Goal: Transaction & Acquisition: Purchase product/service

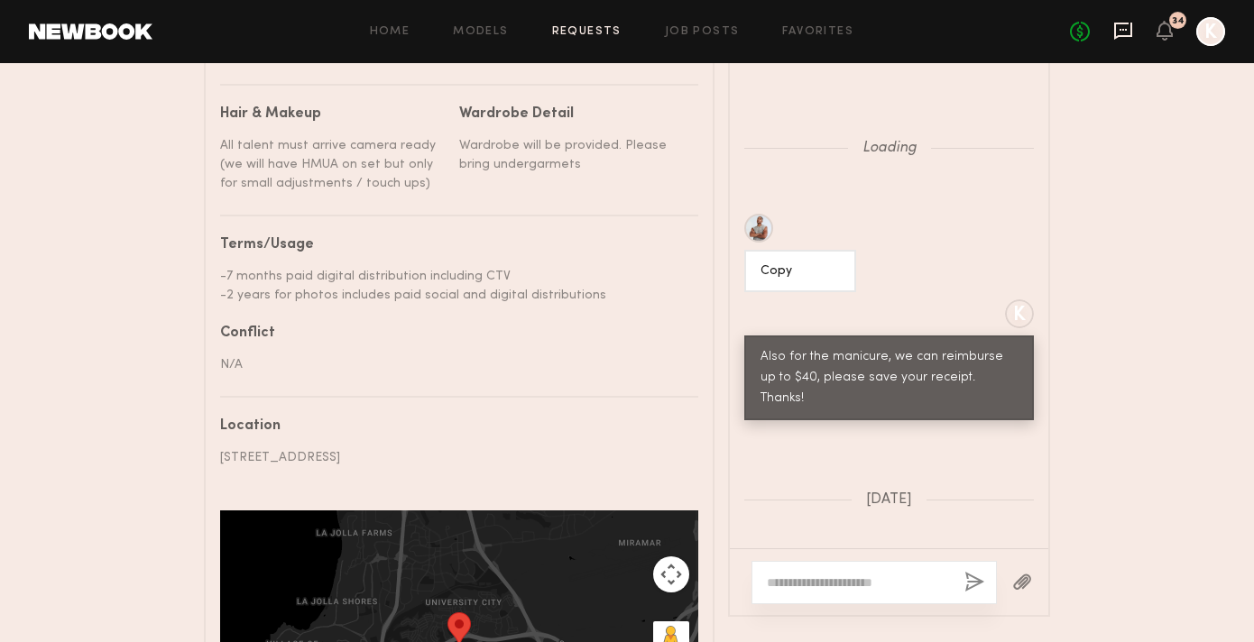
scroll to position [1089, 0]
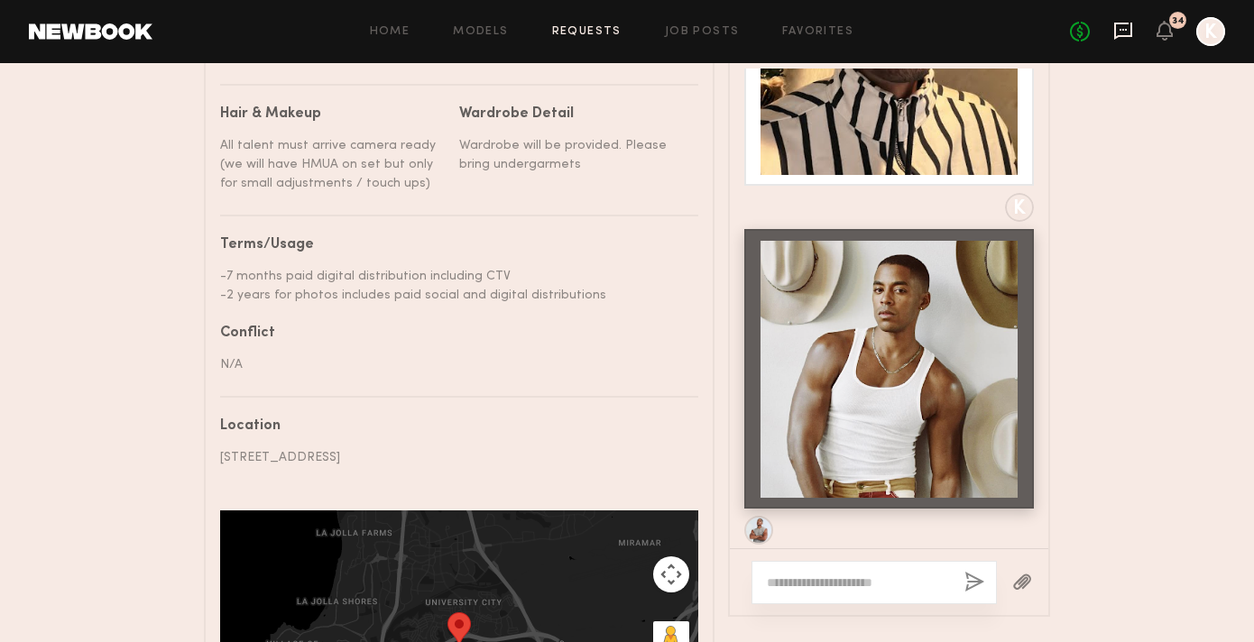
click at [1117, 27] on icon at bounding box center [1123, 31] width 20 height 20
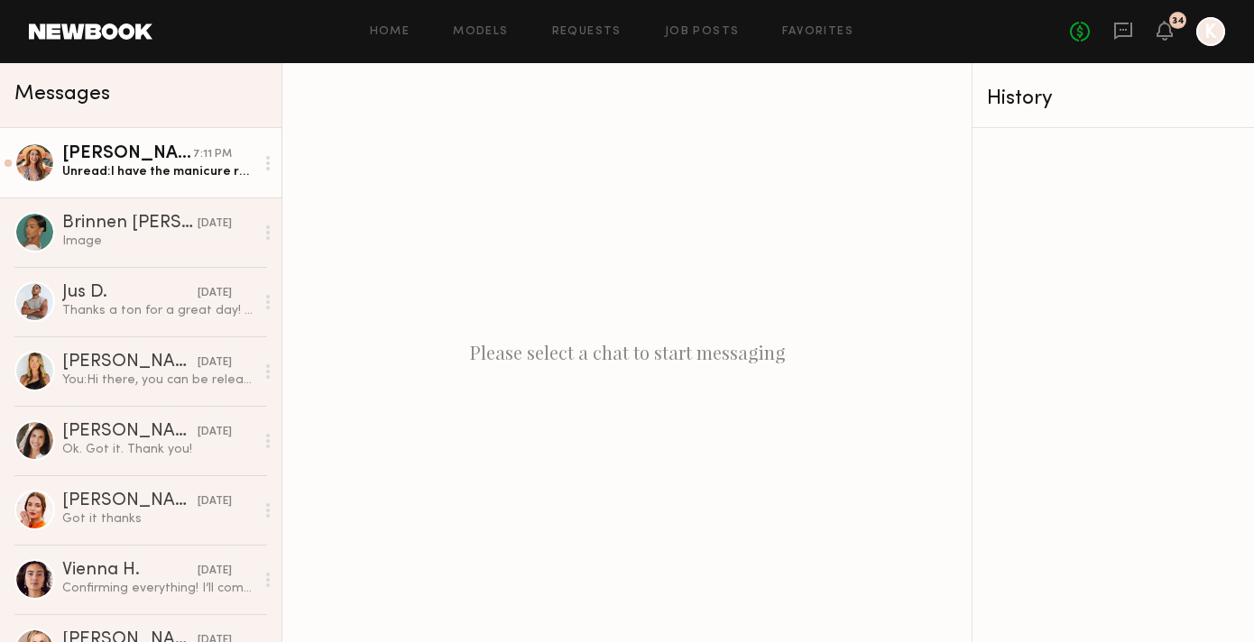
click at [117, 134] on link "[PERSON_NAME] 7:11 PM Unread: I have the manicure receipt if you would like for…" at bounding box center [140, 162] width 281 height 69
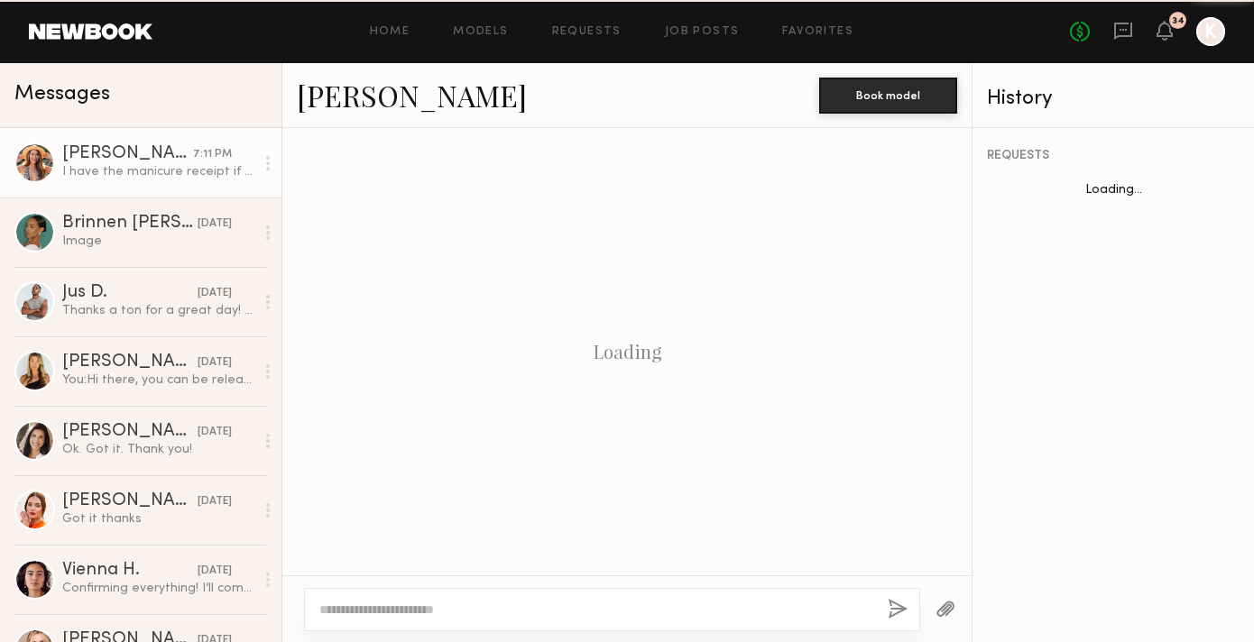
scroll to position [1707, 0]
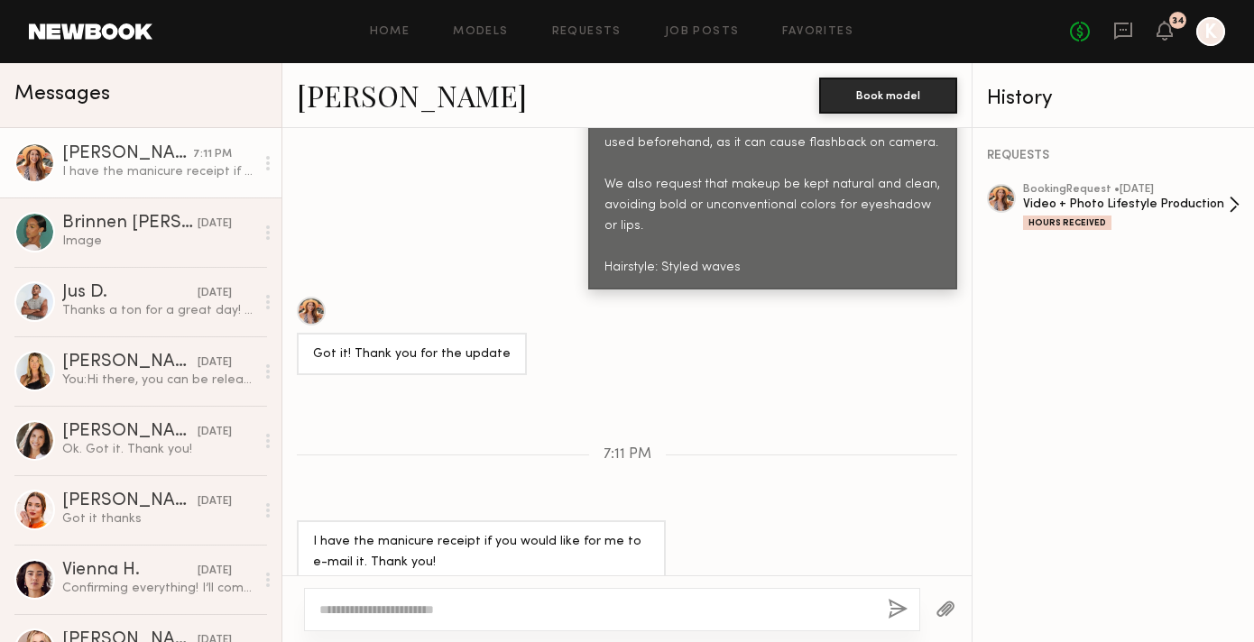
click at [1091, 201] on div "Video + Photo Lifestyle Production" at bounding box center [1126, 204] width 206 height 17
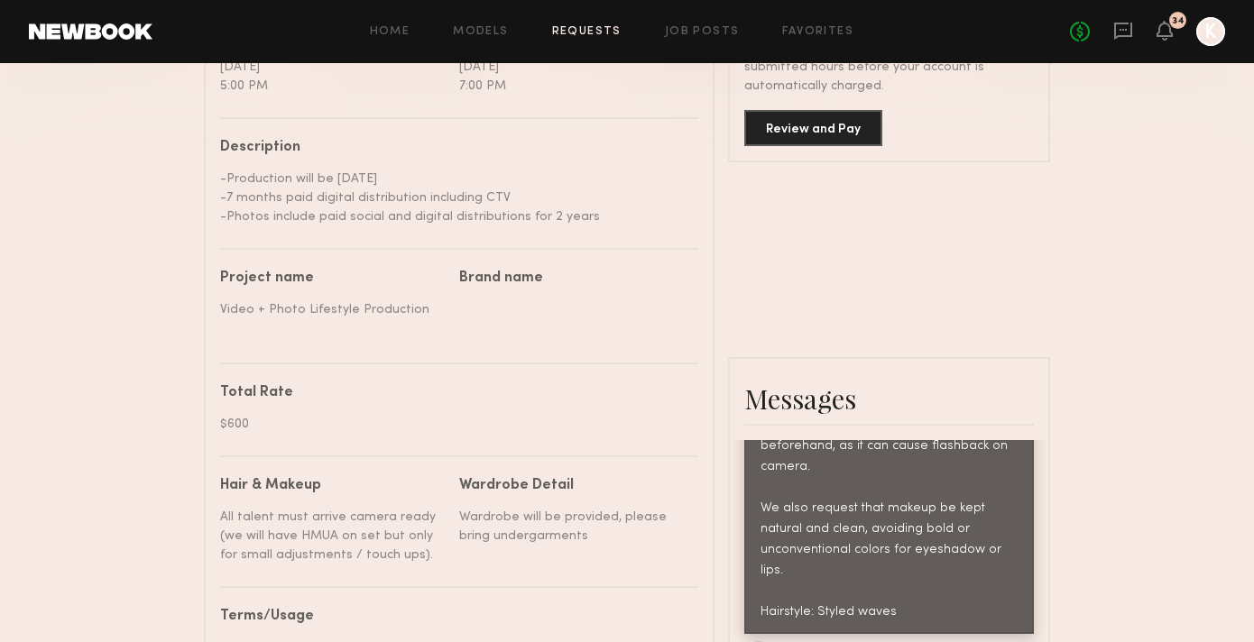
scroll to position [313, 0]
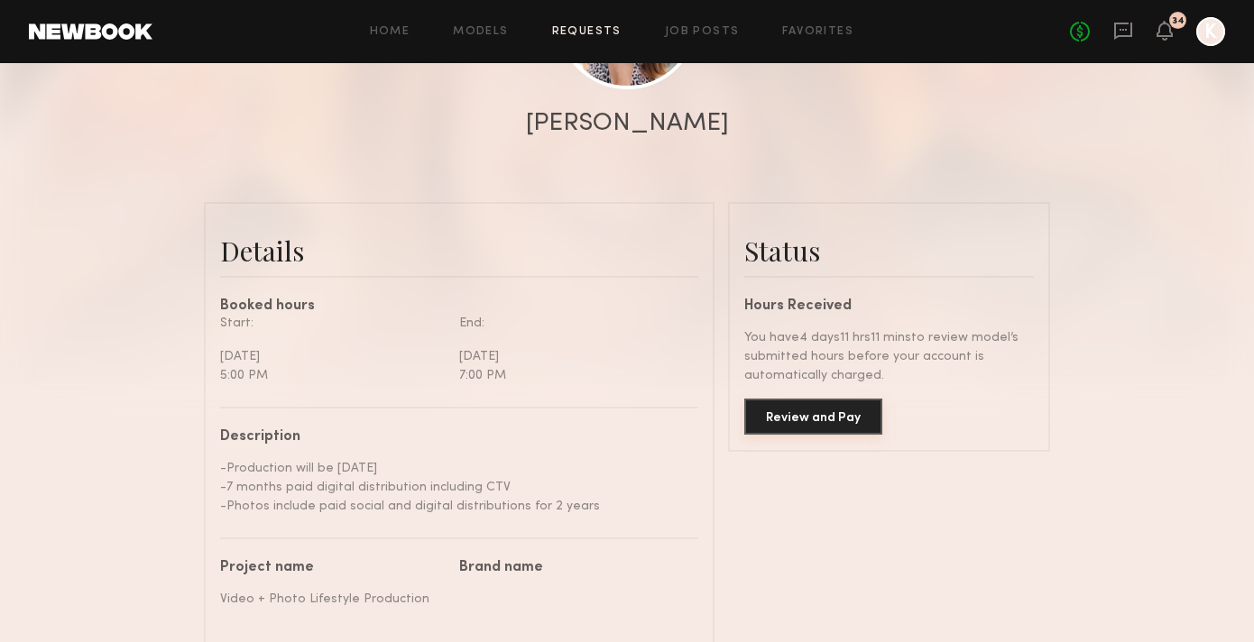
click at [830, 413] on button "Review and Pay" at bounding box center [813, 417] width 138 height 36
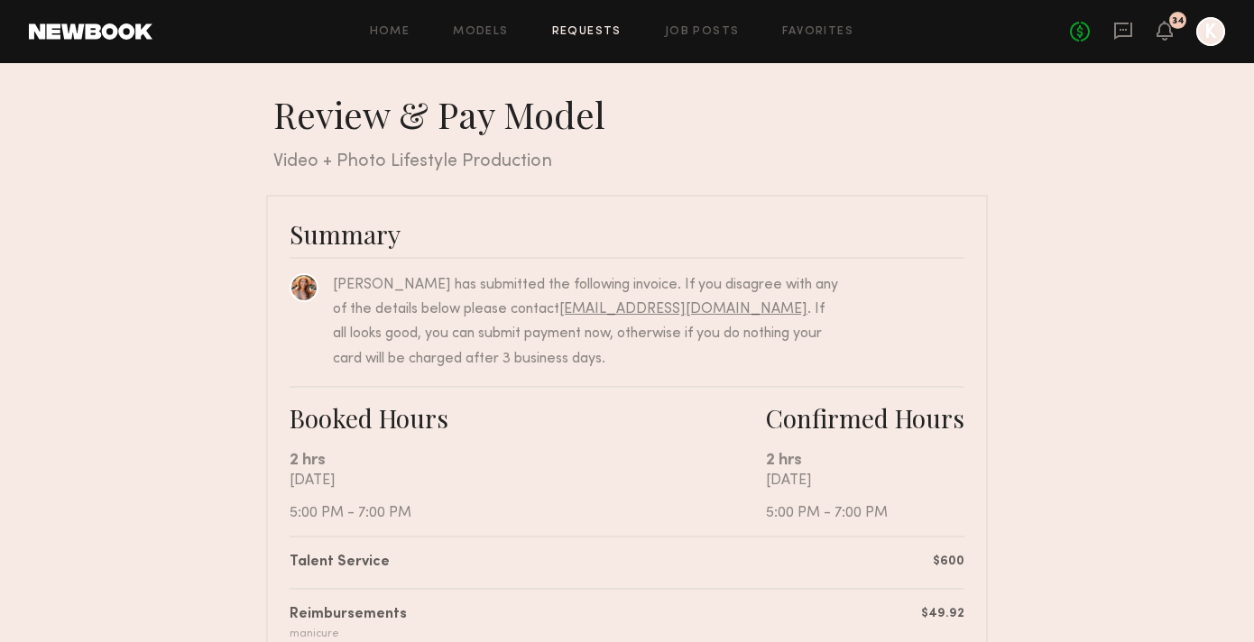
scroll to position [316, 0]
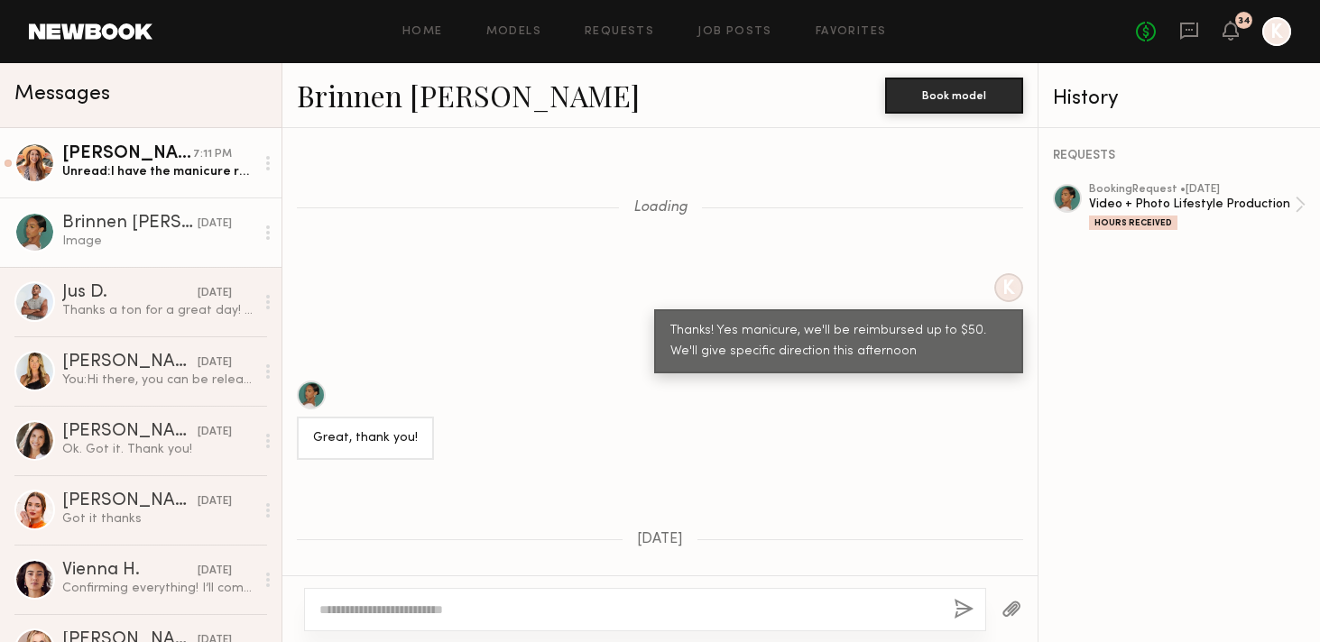
scroll to position [1959, 0]
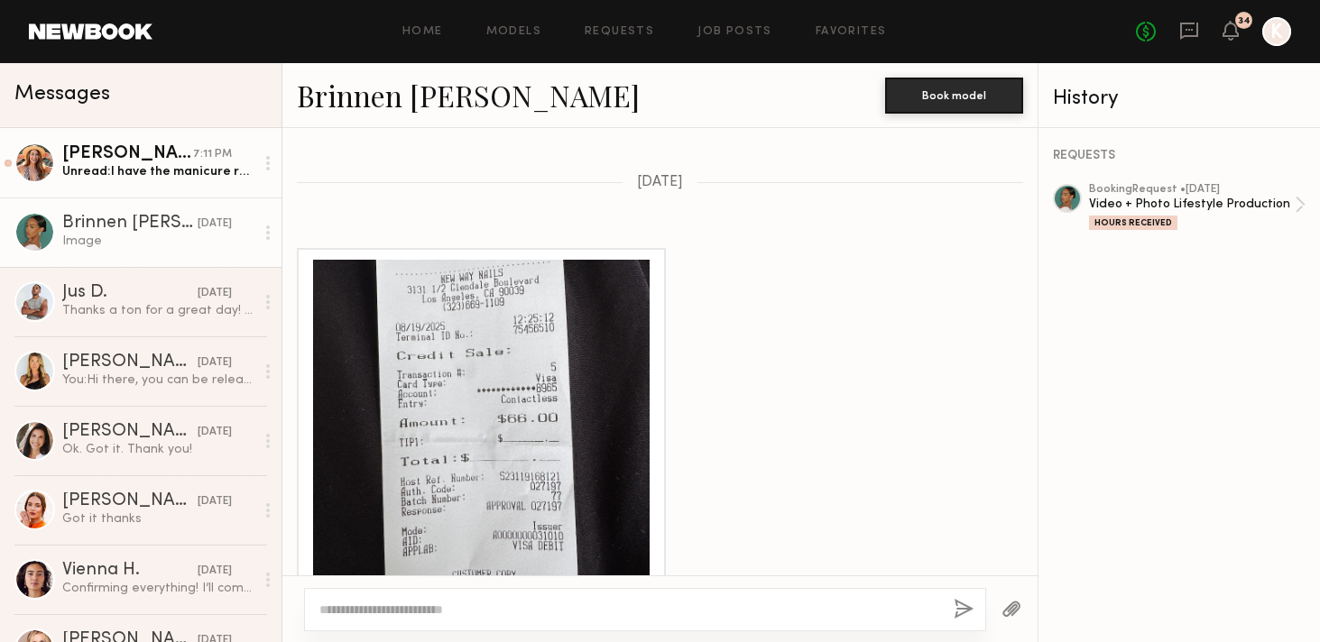
click at [176, 173] on div "Unread: I have the manicure receipt if you would like for me to e-mail it. Than…" at bounding box center [158, 171] width 192 height 17
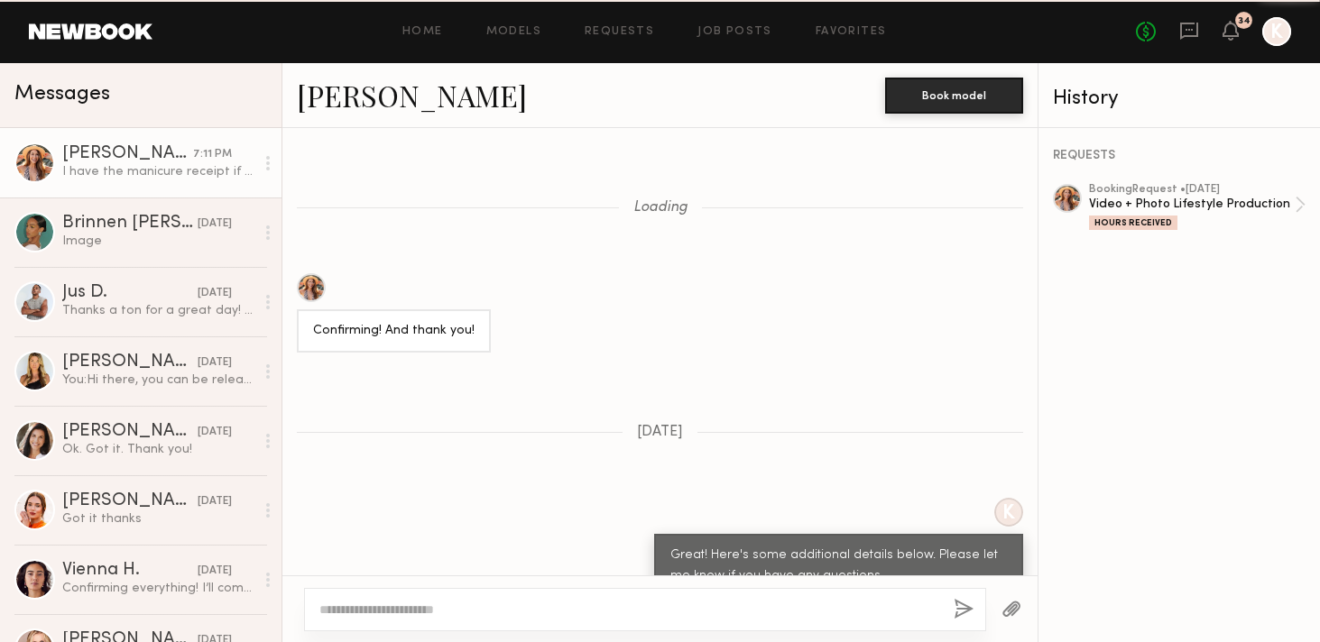
scroll to position [1707, 0]
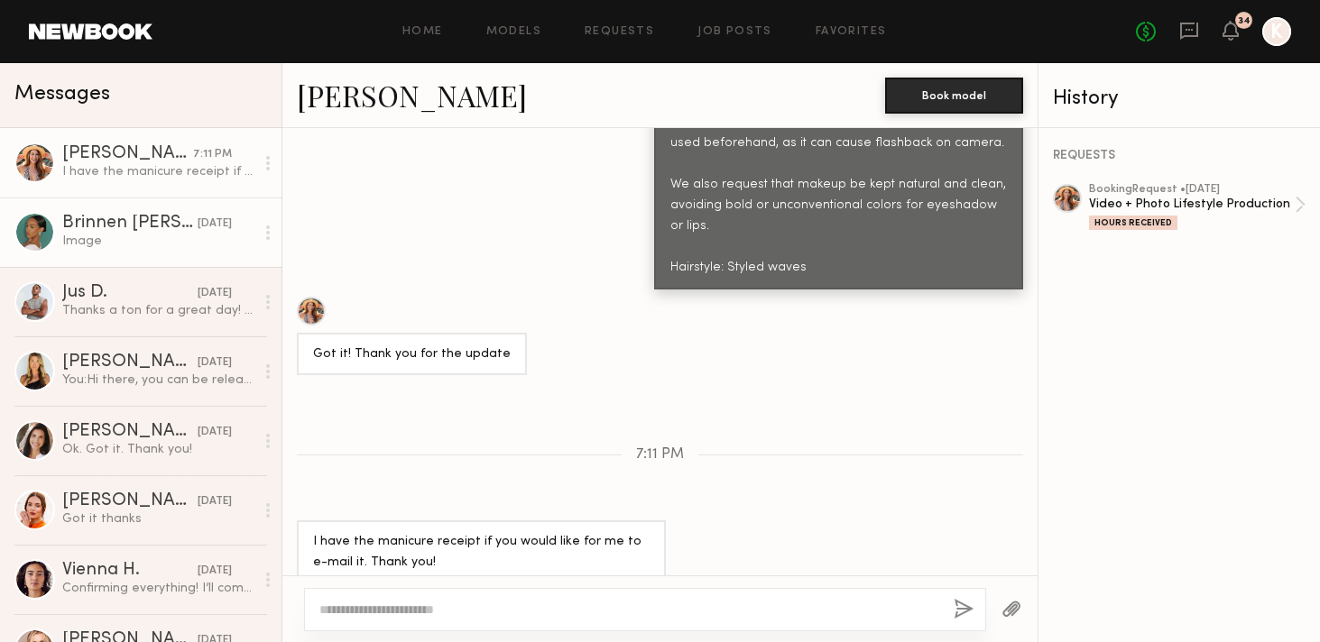
click at [149, 217] on div "Brinnen T." at bounding box center [129, 224] width 135 height 18
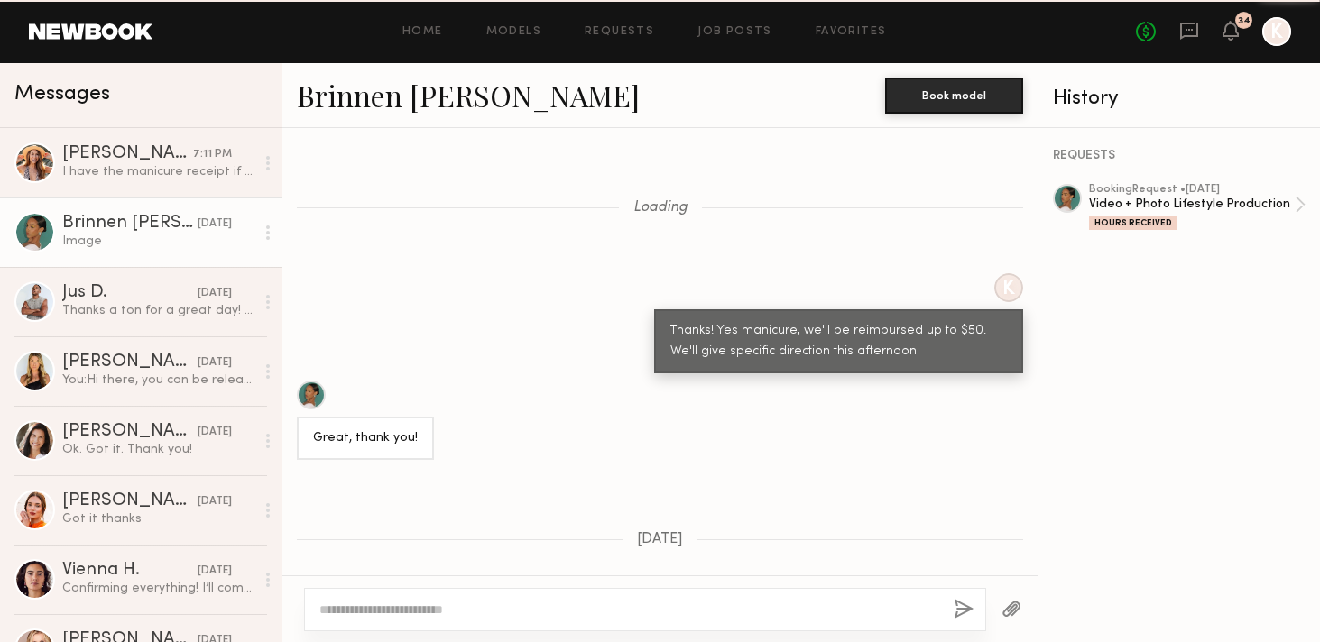
scroll to position [1960, 0]
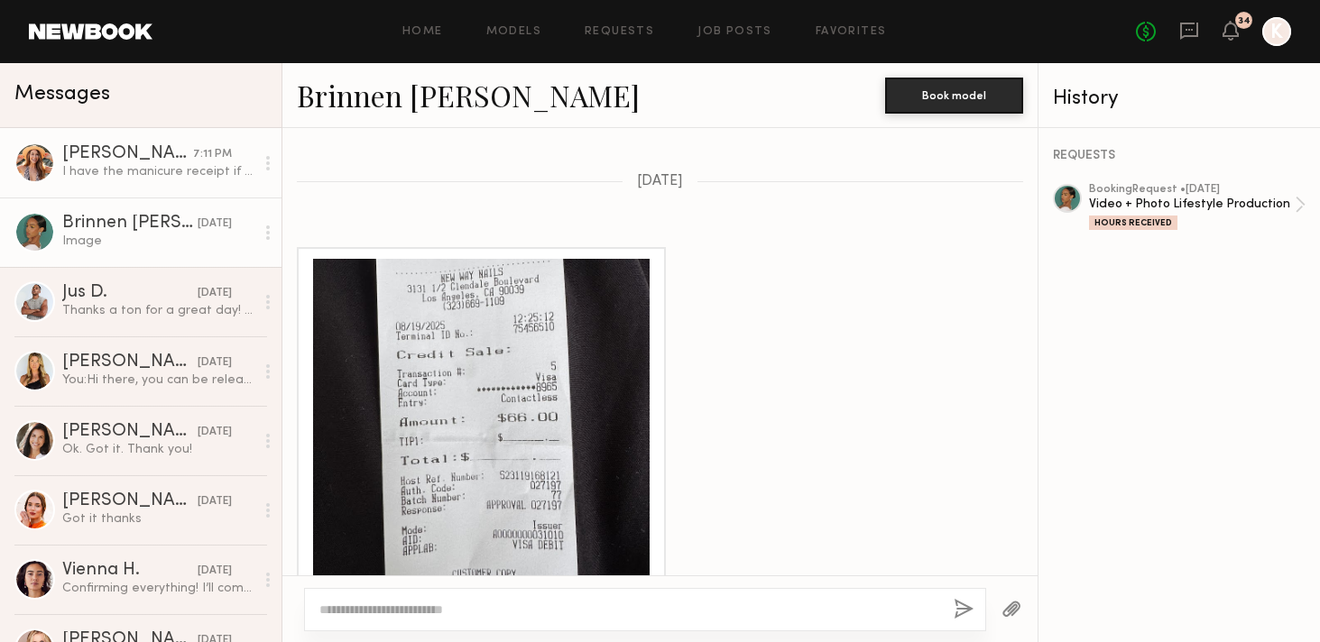
click at [134, 142] on link "Deena T. 7:11 PM I have the manicure receipt if you would like for me to e-mail…" at bounding box center [140, 162] width 281 height 69
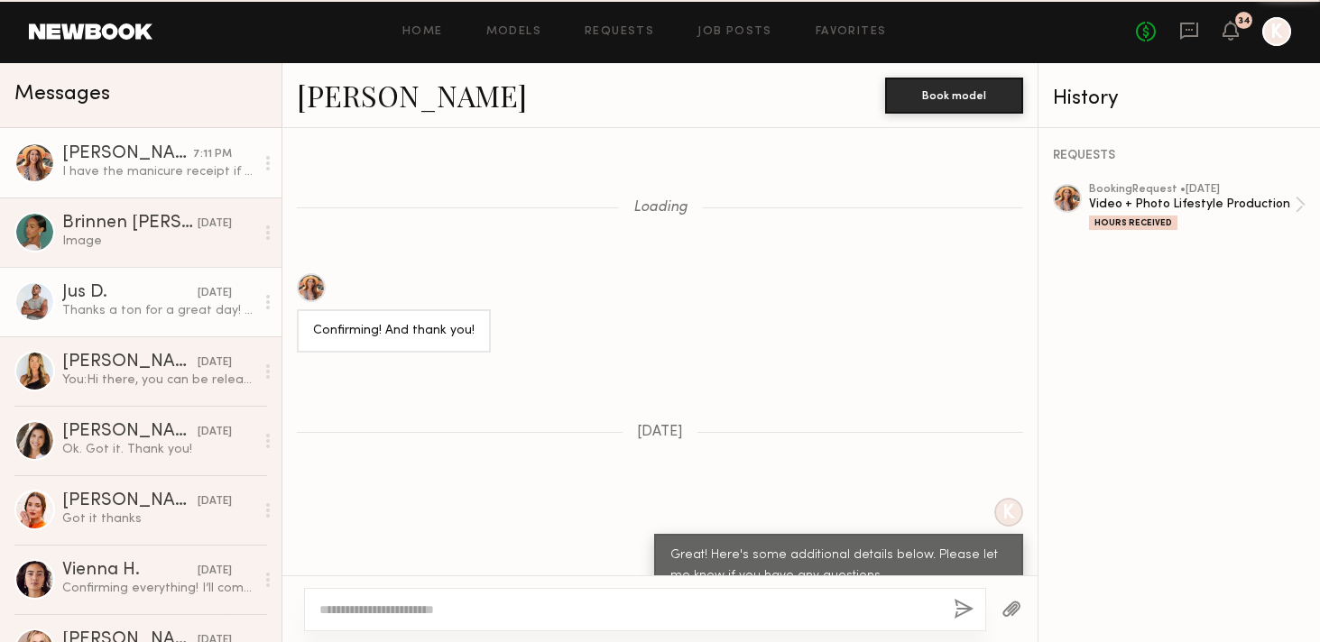
scroll to position [1707, 0]
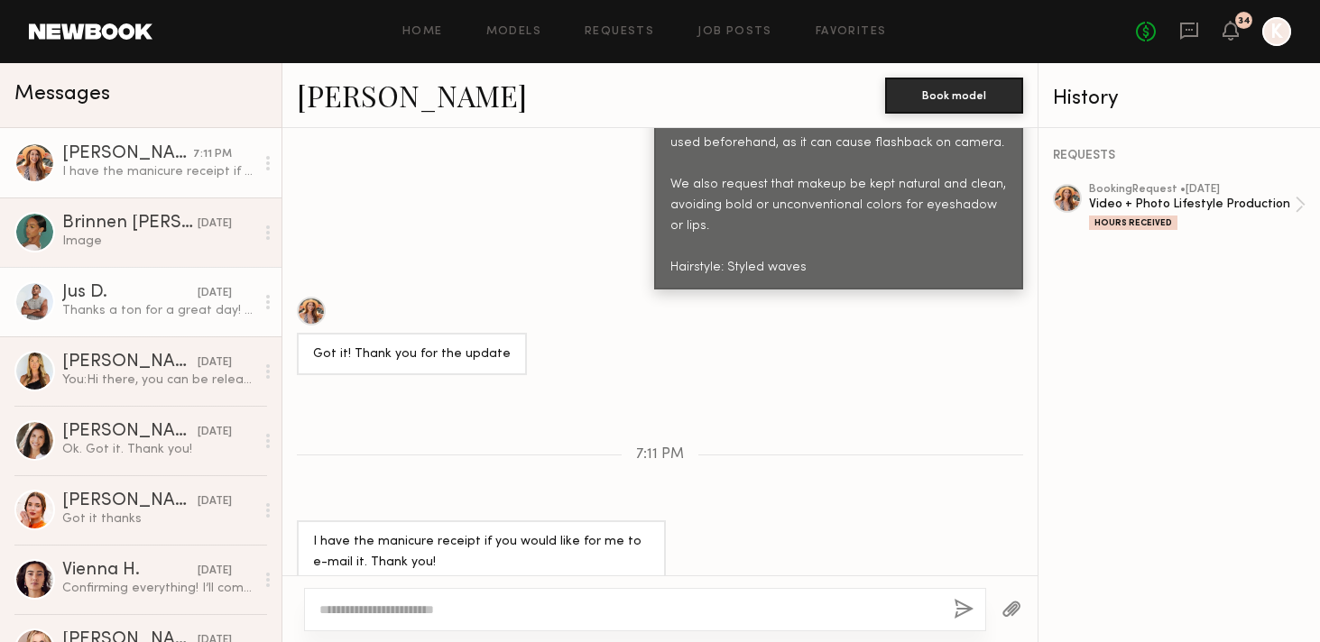
click at [141, 315] on div "Thanks a ton for a great day! Cant wait to see how everything comes out! Cheers" at bounding box center [158, 310] width 192 height 17
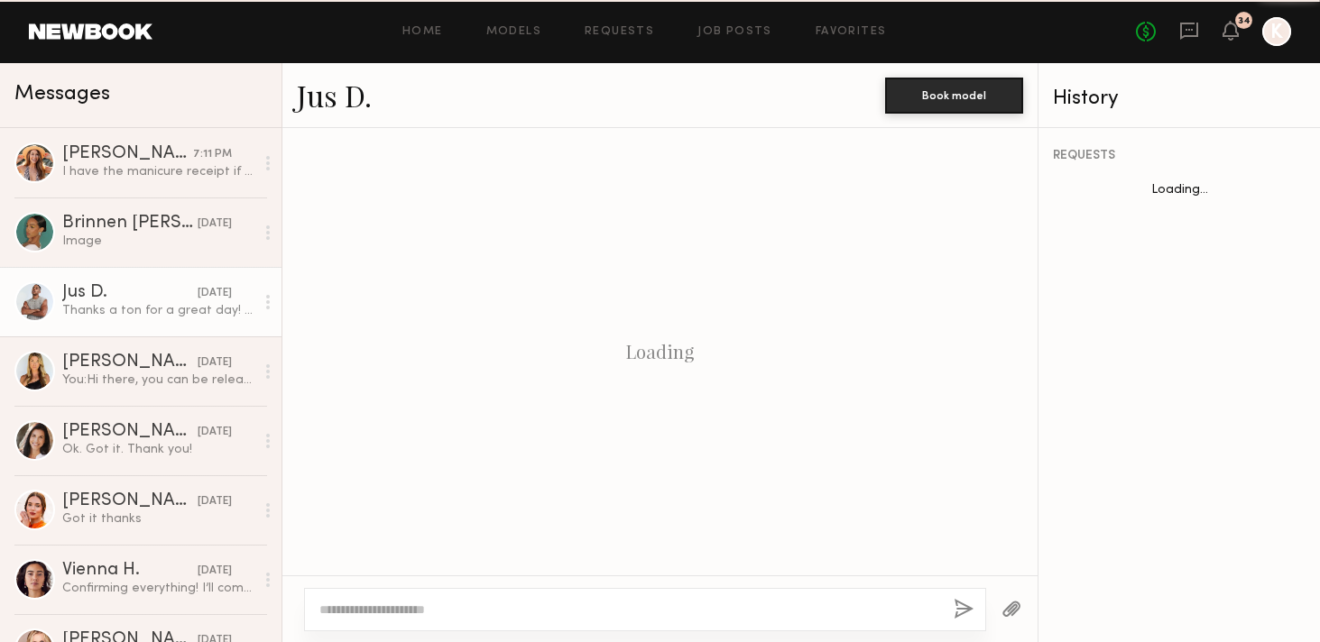
scroll to position [1593, 0]
